Goal: Task Accomplishment & Management: Manage account settings

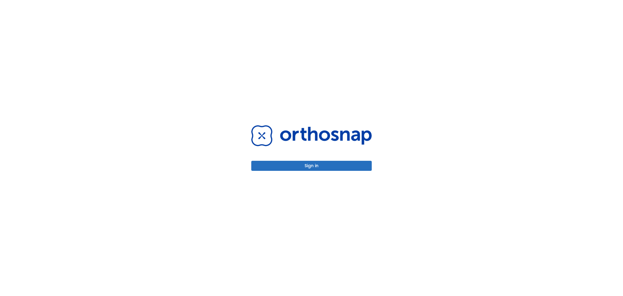
click at [302, 164] on button "Sign in" at bounding box center [311, 166] width 120 height 10
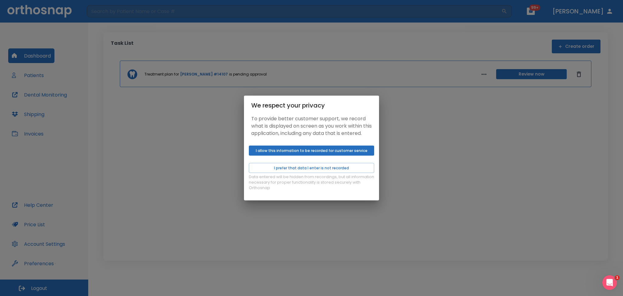
click at [291, 154] on button "I allow this information to be recorded for customer service" at bounding box center [311, 150] width 125 height 10
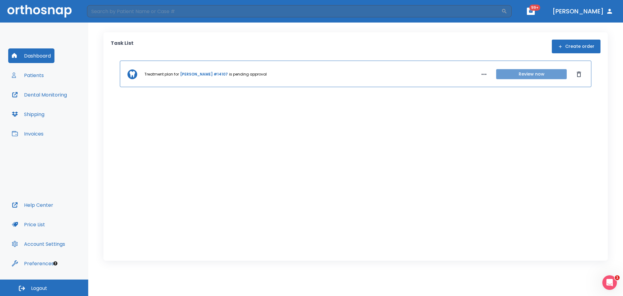
click at [520, 76] on button "Review now" at bounding box center [531, 74] width 71 height 10
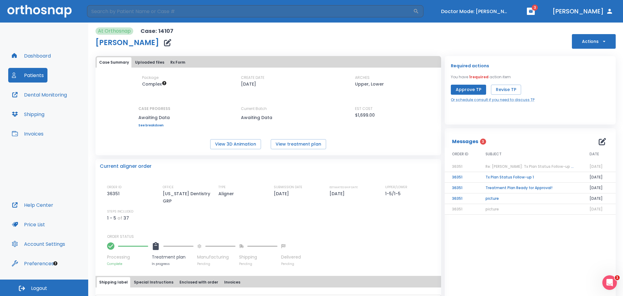
click at [466, 89] on button "Approve TP" at bounding box center [468, 90] width 35 height 10
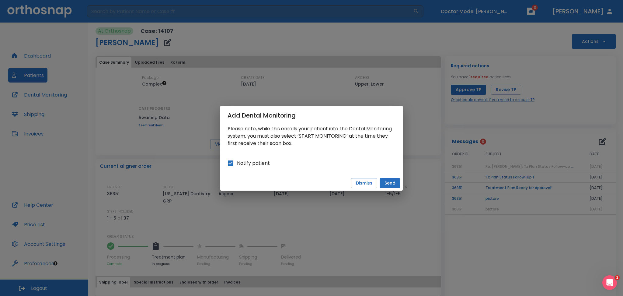
click at [317, 154] on div "Notify patient" at bounding box center [309, 161] width 173 height 18
click at [394, 184] on button "Send" at bounding box center [389, 183] width 21 height 10
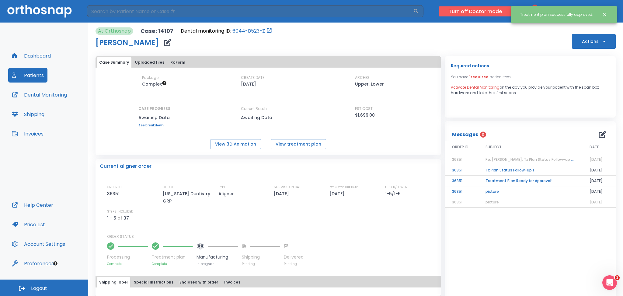
click at [477, 14] on button "Turn off Doctor mode" at bounding box center [474, 11] width 73 height 10
